Goal: Task Accomplishment & Management: Use online tool/utility

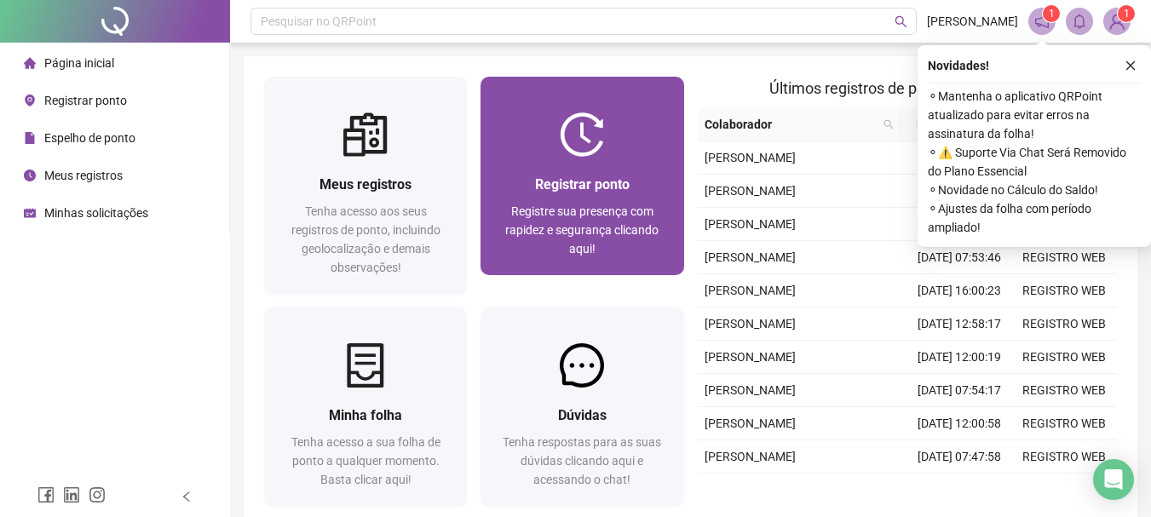
click at [605, 153] on div at bounding box center [581, 134] width 203 height 44
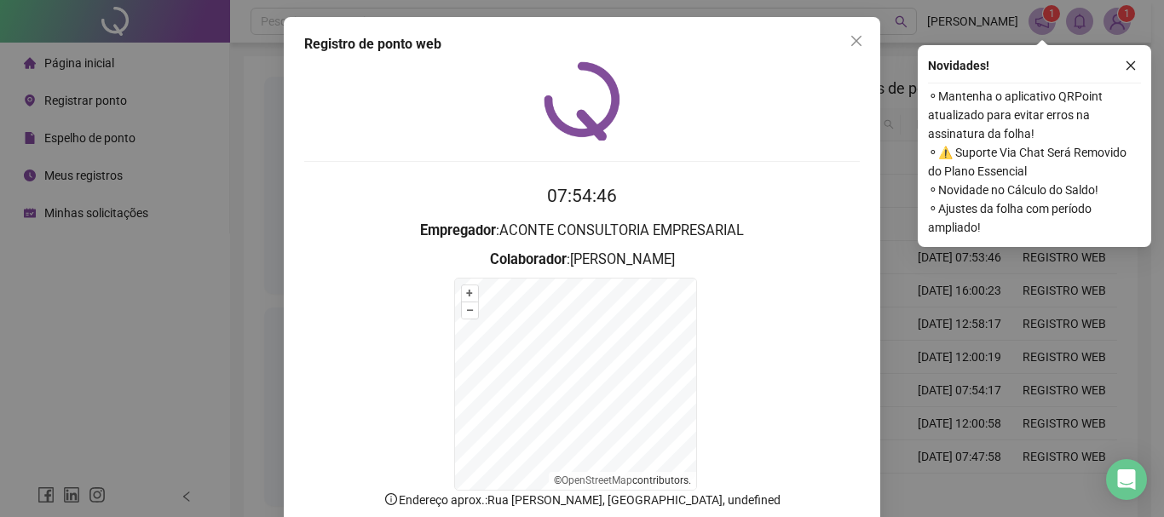
scroll to position [106, 0]
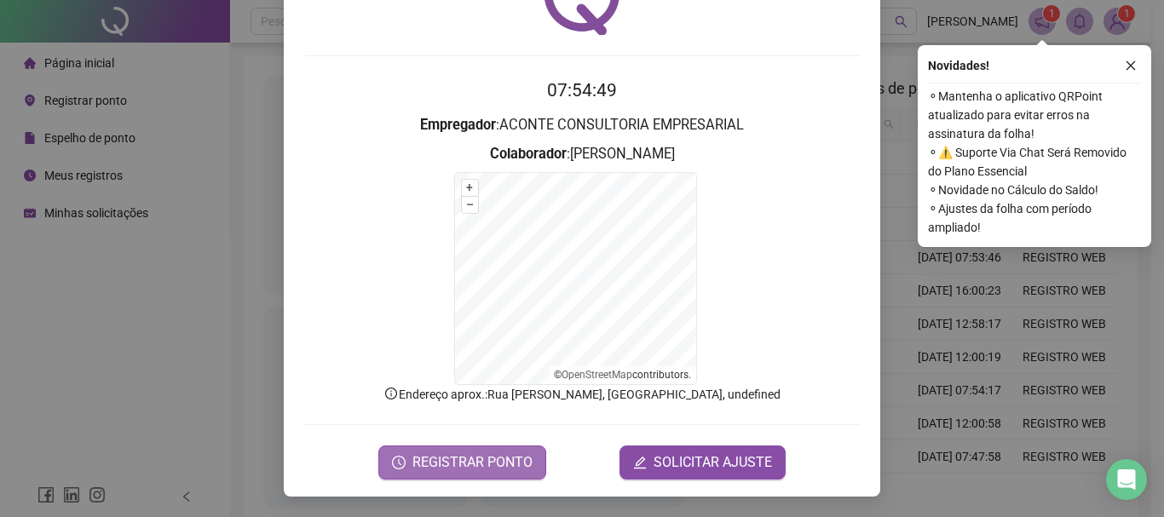
click at [484, 469] on span "REGISTRAR PONTO" at bounding box center [472, 462] width 120 height 20
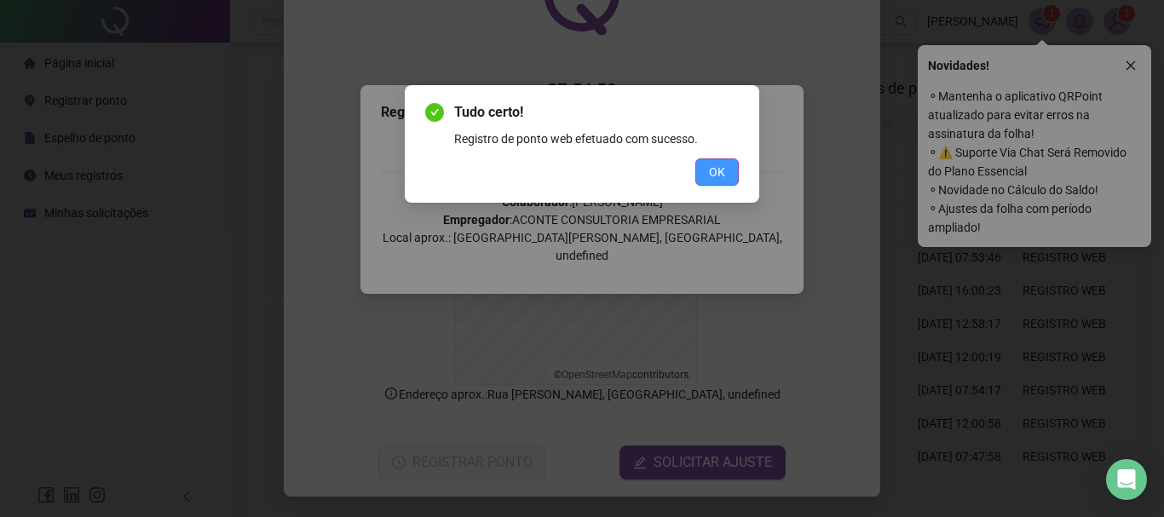
click at [722, 166] on span "OK" at bounding box center [717, 172] width 16 height 19
